Goal: Task Accomplishment & Management: Manage account settings

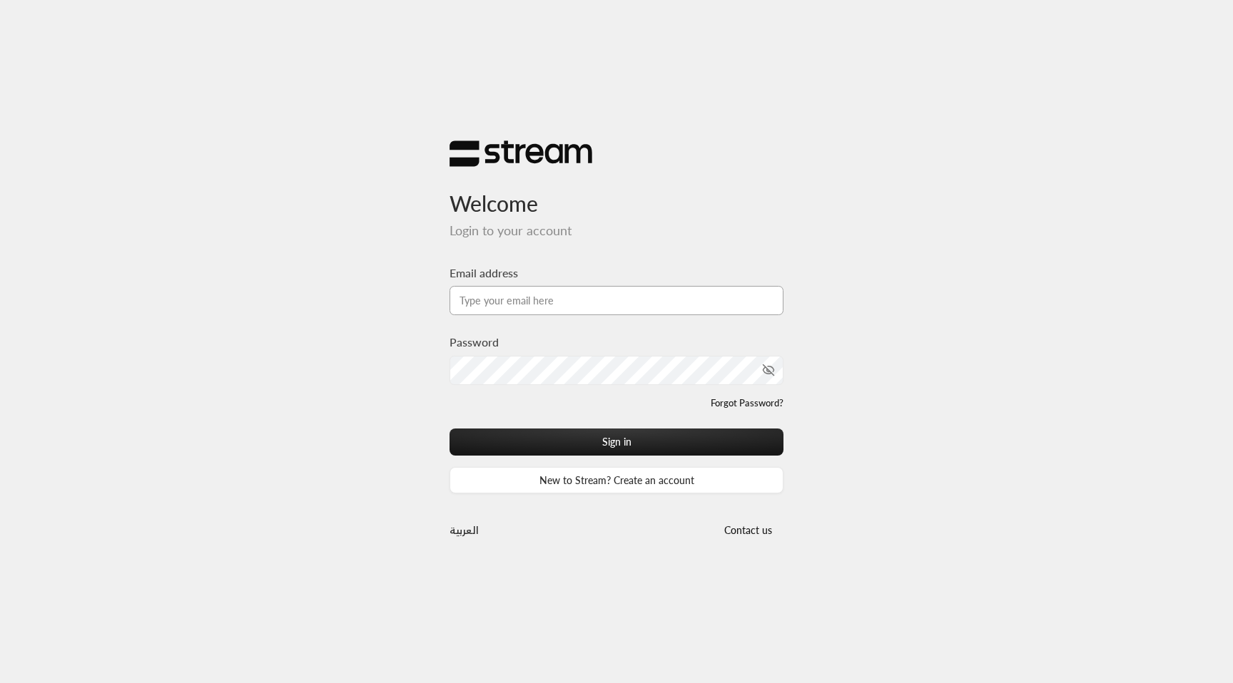
type input "[EMAIL_ADDRESS][DOMAIN_NAME]"
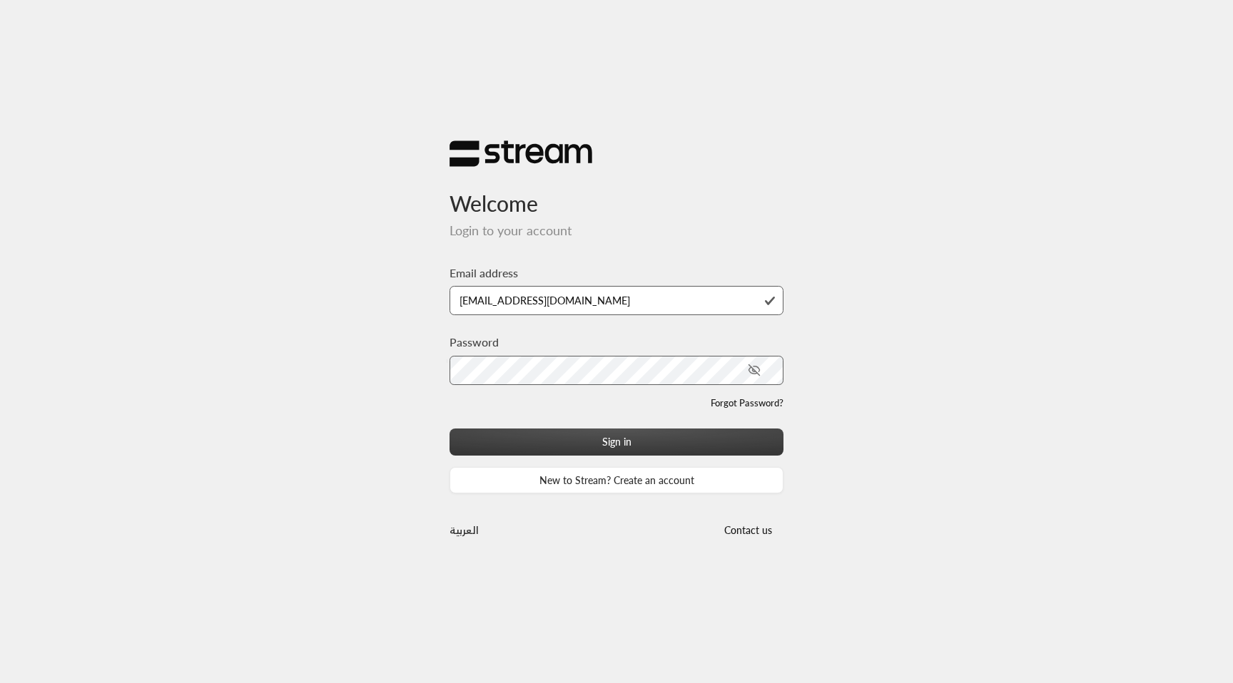
click at [569, 439] on button "Sign in" at bounding box center [616, 442] width 334 height 26
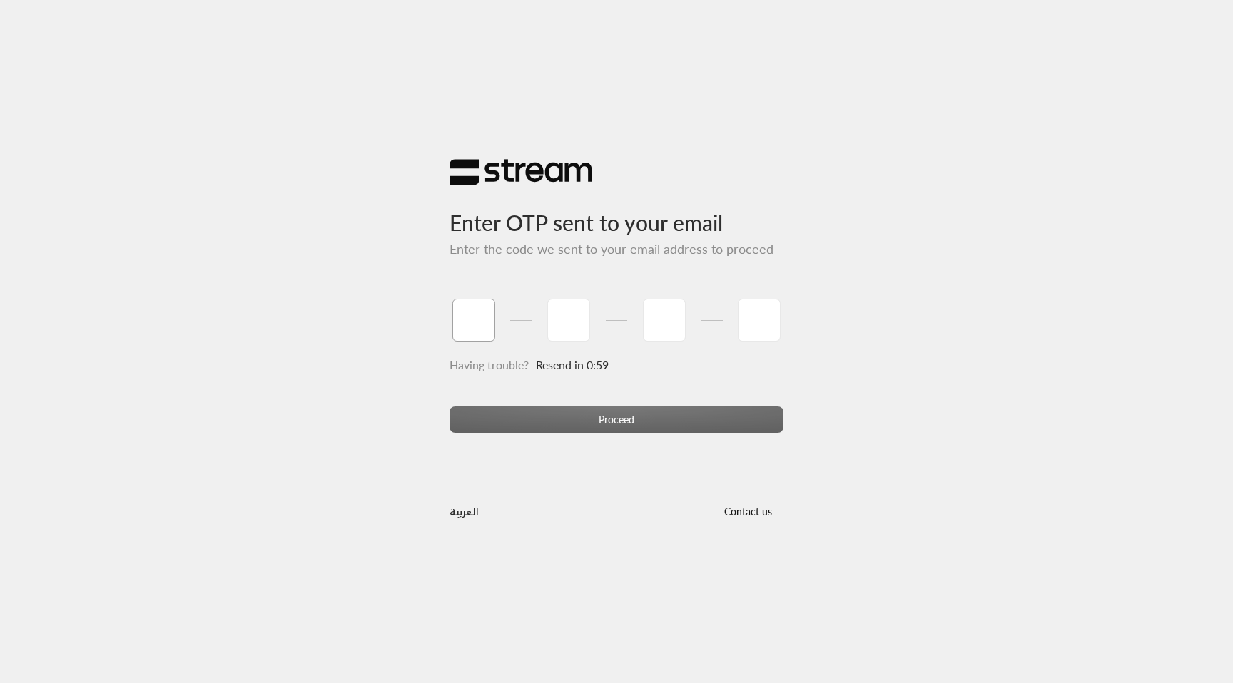
type input "1"
type input "2"
type input "3"
type input "4"
